Goal: Task Accomplishment & Management: Manage account settings

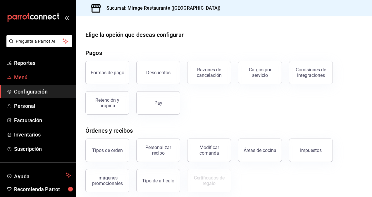
click at [30, 76] on span "Menú" at bounding box center [42, 77] width 57 height 8
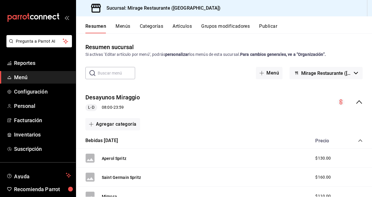
click at [125, 27] on button "Menús" at bounding box center [123, 28] width 15 height 10
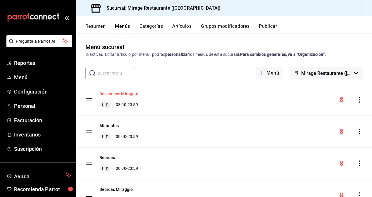
click at [108, 96] on button "Desayunos Miraggio" at bounding box center [119, 94] width 39 height 6
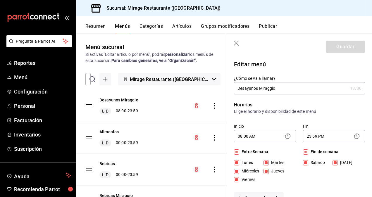
click at [236, 43] on icon "button" at bounding box center [237, 44] width 6 height 6
checkbox input "false"
type input "1756406735957"
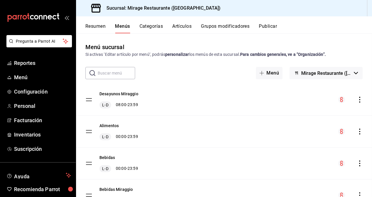
checkbox input "false"
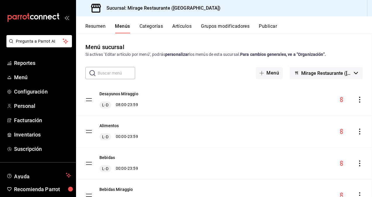
checkbox input "false"
click at [87, 100] on tbody "Desayunos Miraggio L-D 08:00 - 23:59 Alimentos L-D 00:00 - 23:59 Bebidas L-D 00…" at bounding box center [224, 163] width 296 height 159
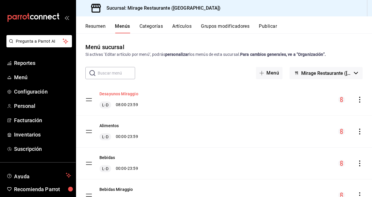
click at [114, 93] on button "Desayunos Miraggio" at bounding box center [119, 94] width 39 height 6
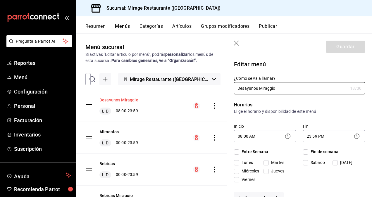
checkbox input "true"
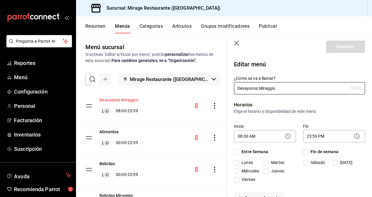
checkbox input "true"
click at [237, 45] on icon "button" at bounding box center [237, 44] width 6 height 6
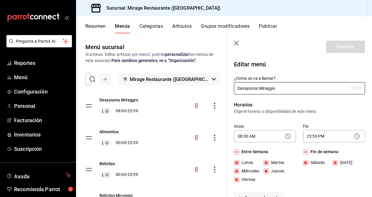
checkbox input "false"
type input "1756406743001"
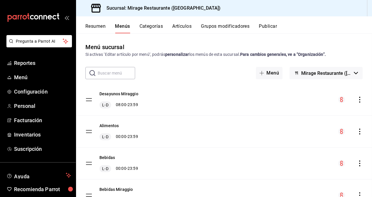
checkbox input "false"
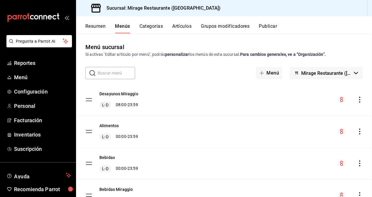
checkbox input "false"
click at [150, 26] on button "Categorías" at bounding box center [152, 28] width 24 height 10
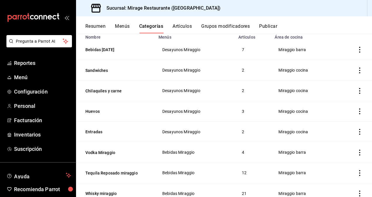
scroll to position [52, 0]
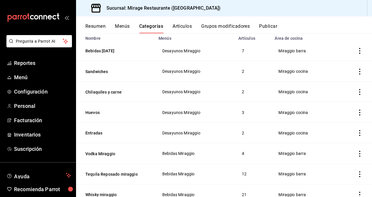
click at [117, 27] on button "Menús" at bounding box center [122, 28] width 15 height 10
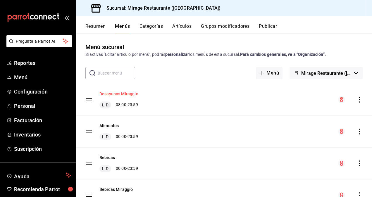
click at [123, 95] on button "Desayunos Miraggio" at bounding box center [119, 94] width 39 height 6
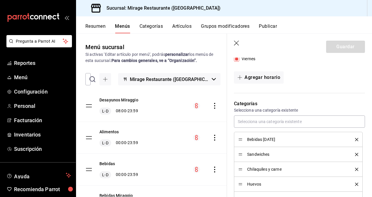
scroll to position [163, 0]
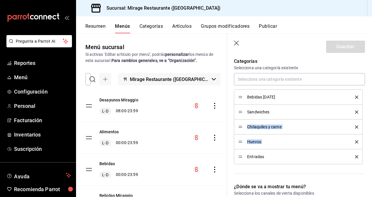
drag, startPoint x: 243, startPoint y: 158, endPoint x: 243, endPoint y: 123, distance: 35.1
click at [243, 123] on ul "Bebidas [DATE] Sandwiches Chilaquiles y carne Huevos Entradas" at bounding box center [299, 127] width 131 height 75
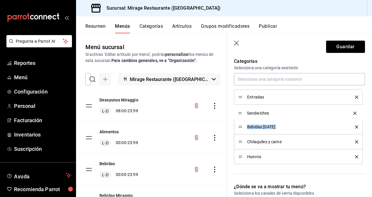
drag, startPoint x: 241, startPoint y: 126, endPoint x: 242, endPoint y: 113, distance: 13.5
drag, startPoint x: 241, startPoint y: 143, endPoint x: 243, endPoint y: 127, distance: 16.2
drag, startPoint x: 242, startPoint y: 155, endPoint x: 243, endPoint y: 137, distance: 17.9
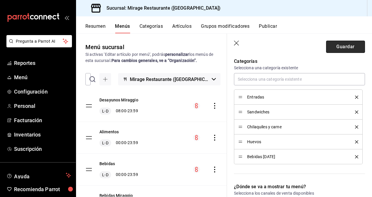
click at [345, 48] on button "Guardar" at bounding box center [345, 47] width 39 height 12
